Goal: Task Accomplishment & Management: Complete application form

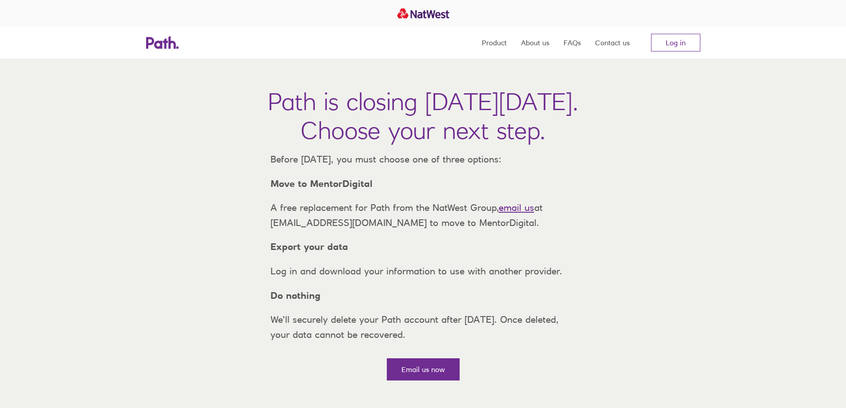
click at [658, 40] on link "Log in" at bounding box center [675, 43] width 49 height 18
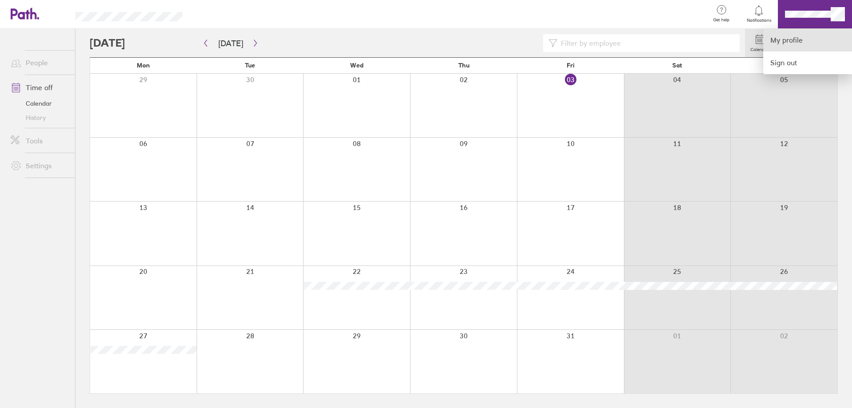
click at [809, 42] on link "My profile" at bounding box center [808, 40] width 89 height 23
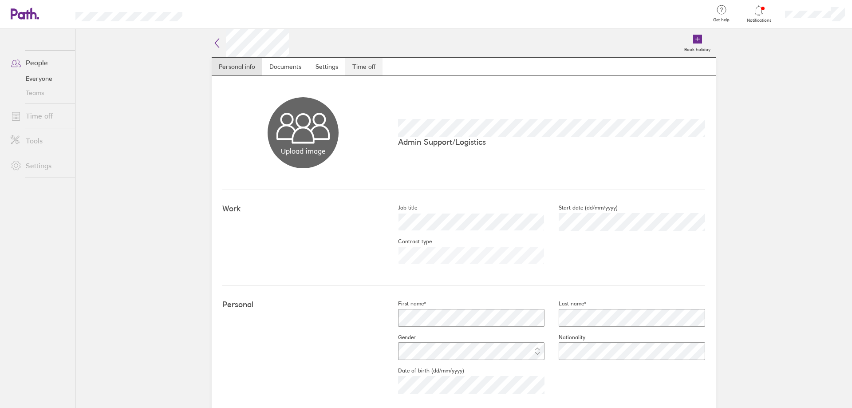
click at [356, 69] on link "Time off" at bounding box center [363, 67] width 37 height 18
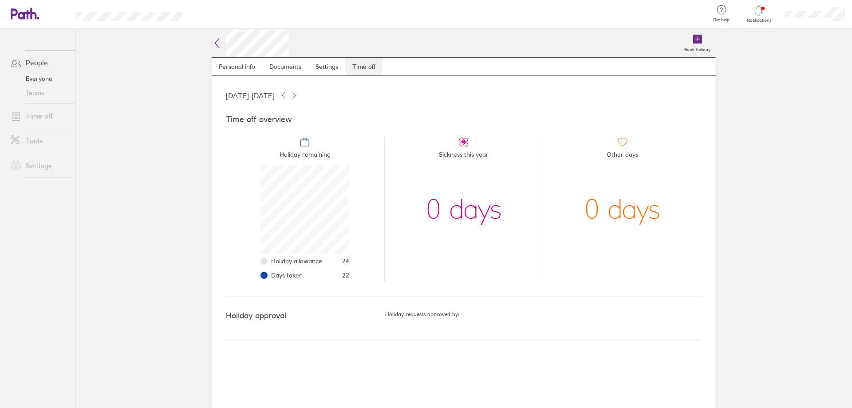
scroll to position [89, 89]
click at [22, 16] on icon at bounding box center [25, 14] width 28 height 12
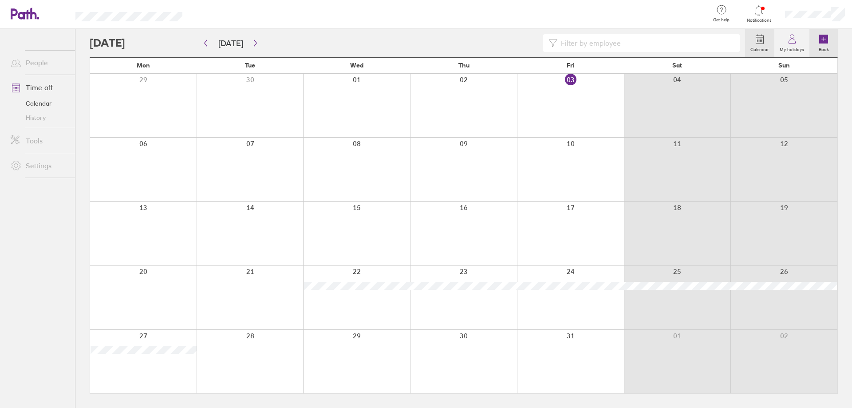
click at [826, 43] on icon at bounding box center [823, 39] width 9 height 9
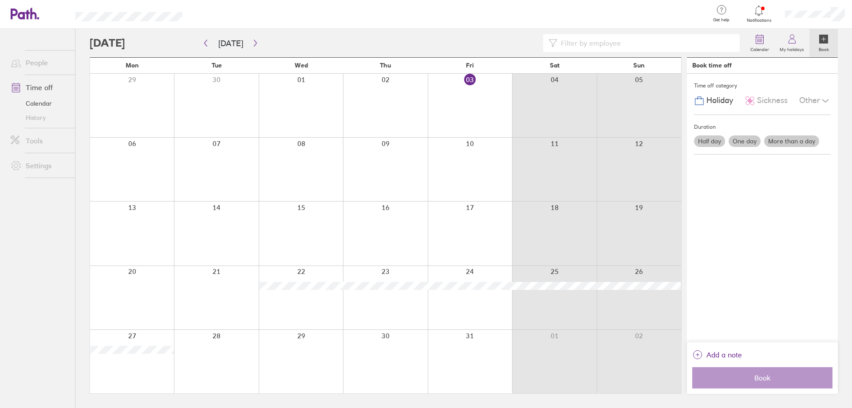
click at [748, 139] on label "One day" at bounding box center [745, 141] width 32 height 12
click at [0, 0] on input "One day" at bounding box center [0, 0] width 0 height 0
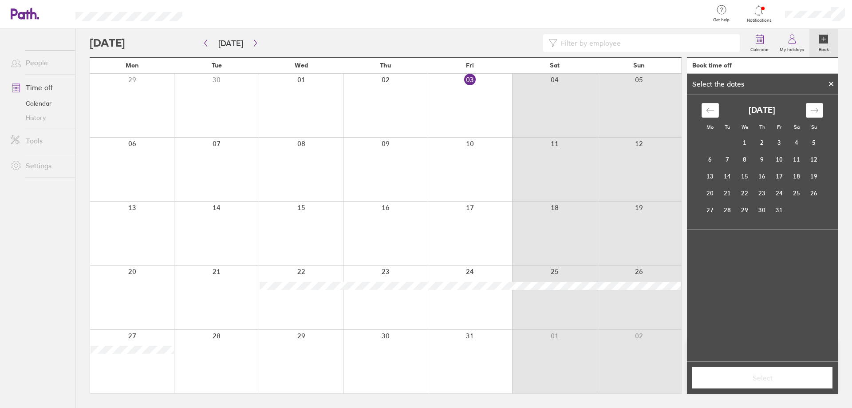
drag, startPoint x: 779, startPoint y: 158, endPoint x: 745, endPoint y: 220, distance: 70.3
click at [779, 159] on td "10" at bounding box center [779, 159] width 17 height 17
click at [776, 376] on span "Select" at bounding box center [763, 378] width 128 height 8
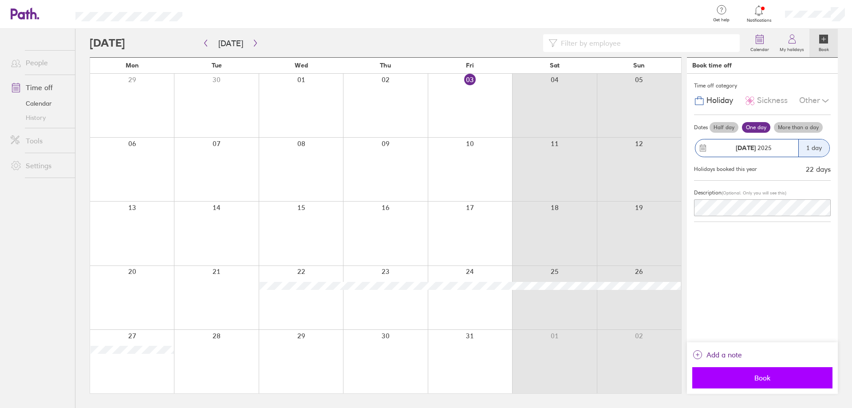
click at [769, 382] on button "Book" at bounding box center [762, 377] width 140 height 21
